Goal: Navigation & Orientation: Understand site structure

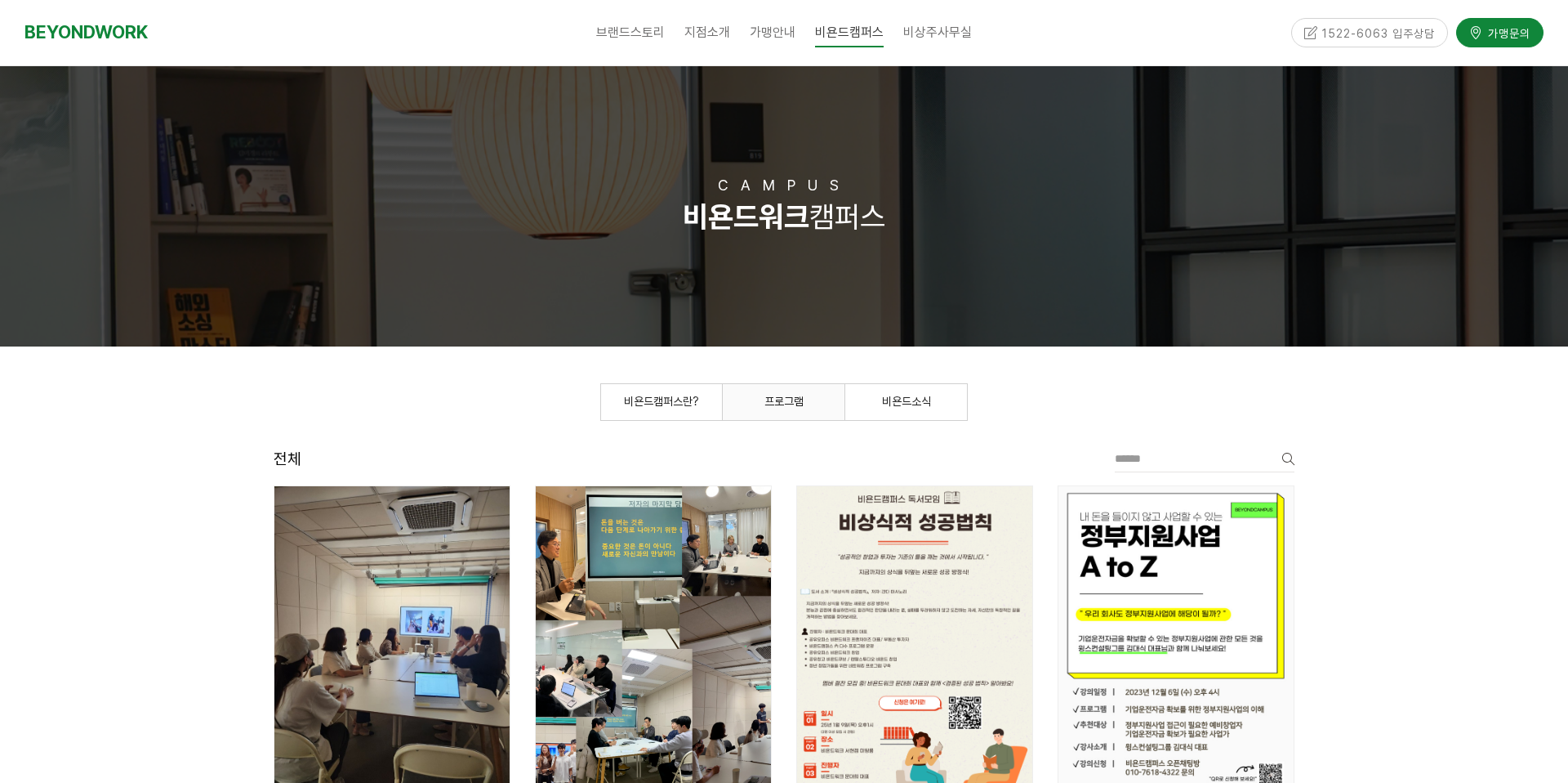
click at [776, 400] on span "프로그램" at bounding box center [784, 402] width 39 height 13
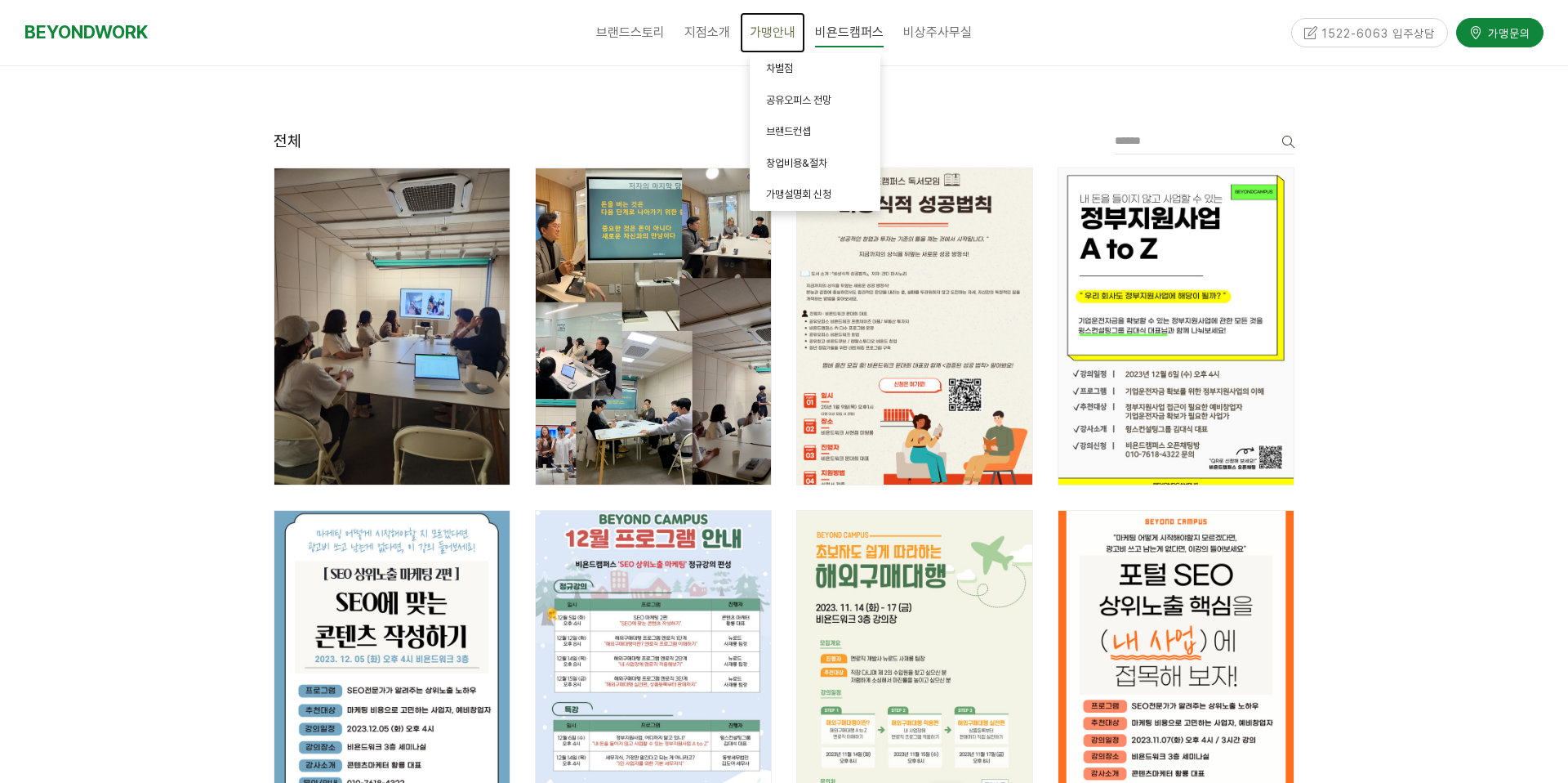
click at [768, 35] on span "가맹안내" at bounding box center [773, 32] width 46 height 15
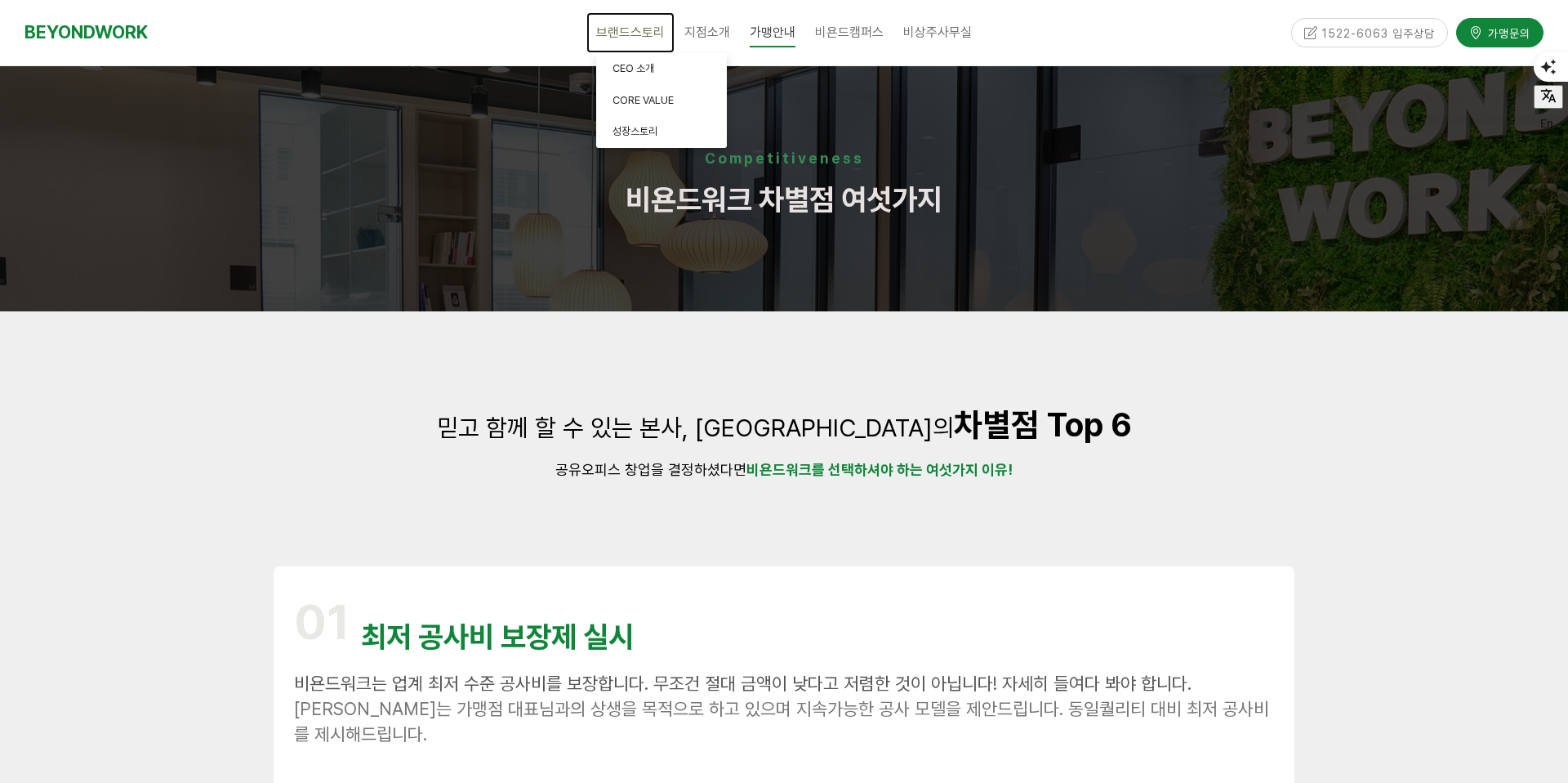
click at [646, 37] on span "브랜드스토리" at bounding box center [630, 32] width 68 height 15
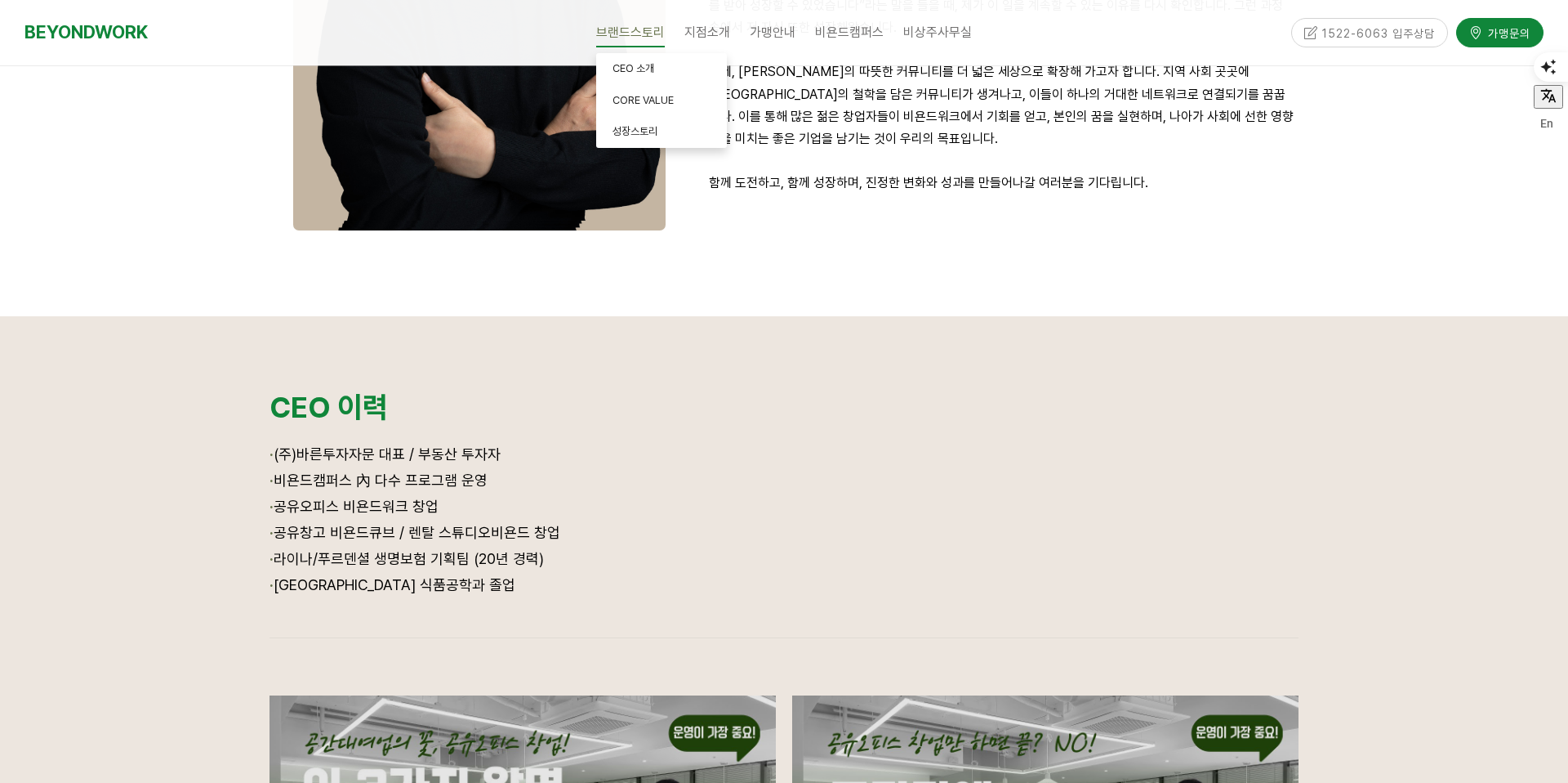
scroll to position [565, 0]
